Goal: Find specific page/section: Find specific page/section

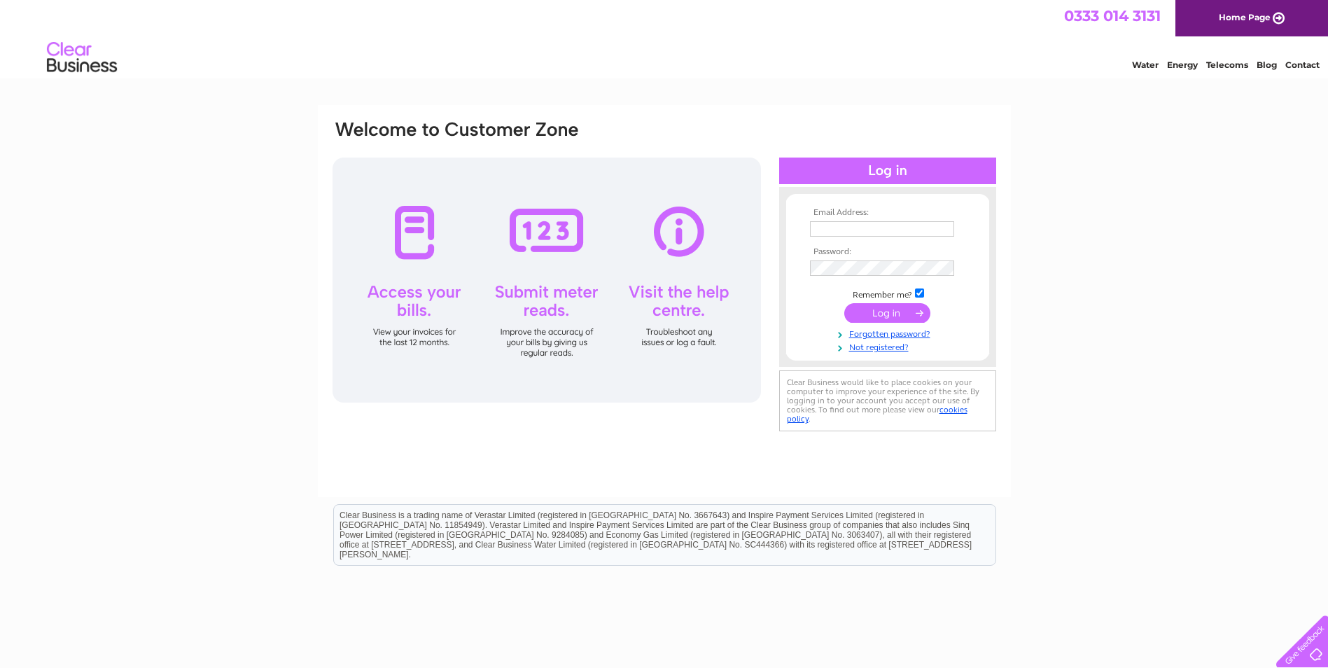
type input "[EMAIL_ADDRESS][DOMAIN_NAME]"
click at [887, 318] on input "submit" at bounding box center [887, 313] width 86 height 20
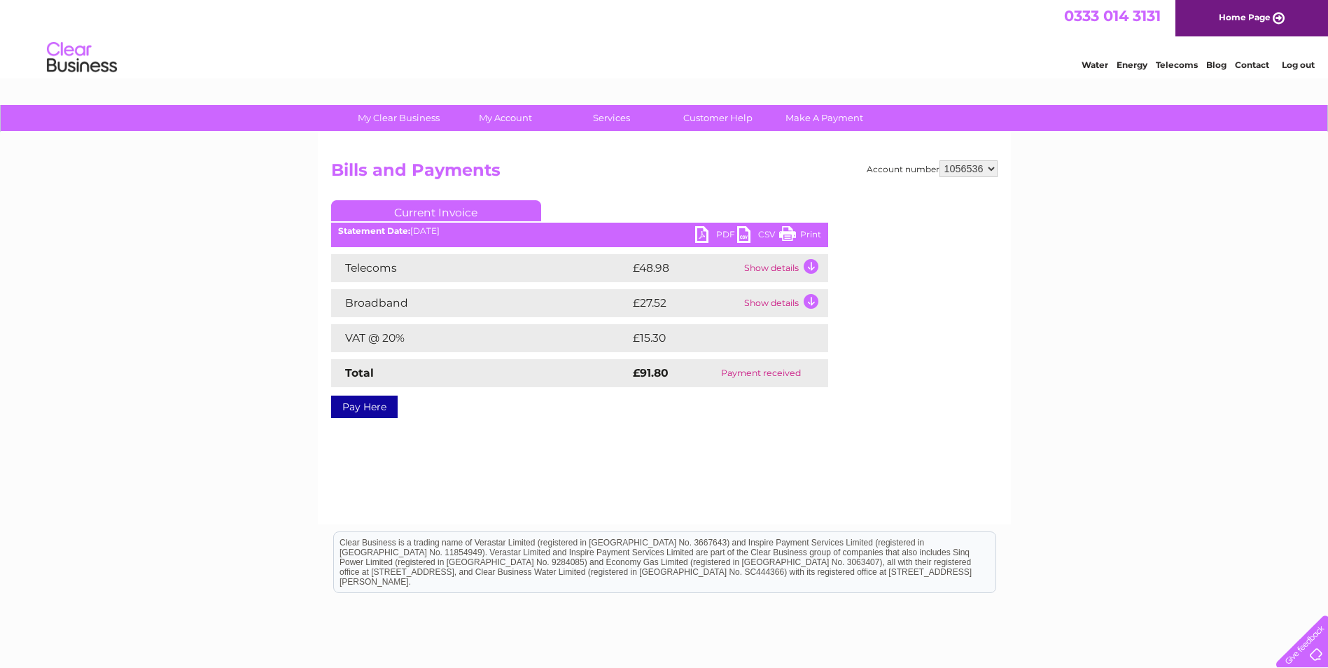
click at [992, 167] on select "1056536" at bounding box center [968, 168] width 58 height 17
click at [1043, 167] on div "My Clear Business Login Details My Details My Preferences Link Account My Accou…" at bounding box center [664, 434] width 1328 height 659
click at [709, 117] on link "Customer Help" at bounding box center [717, 118] width 115 height 26
